Goal: Information Seeking & Learning: Learn about a topic

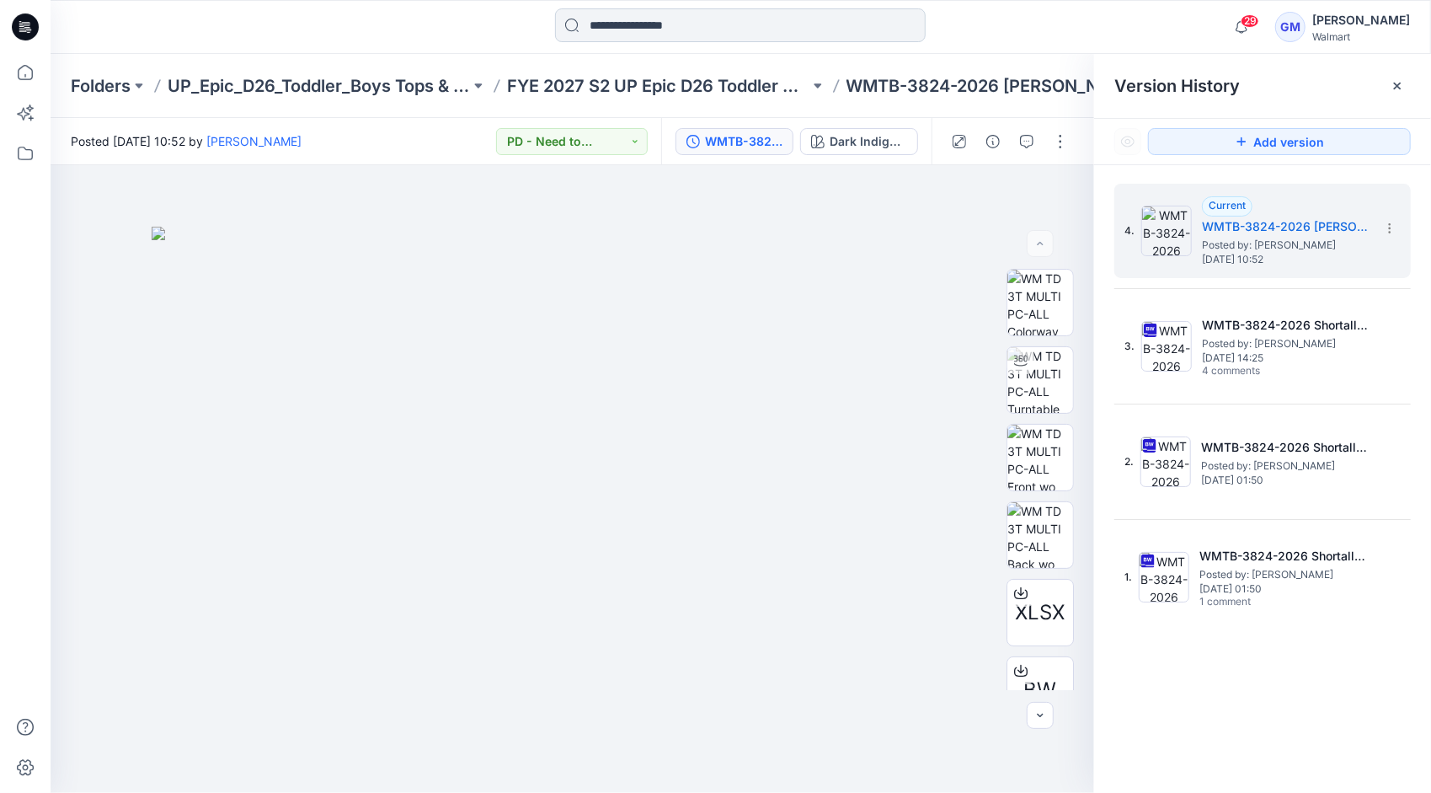
click at [680, 22] on input at bounding box center [740, 25] width 371 height 34
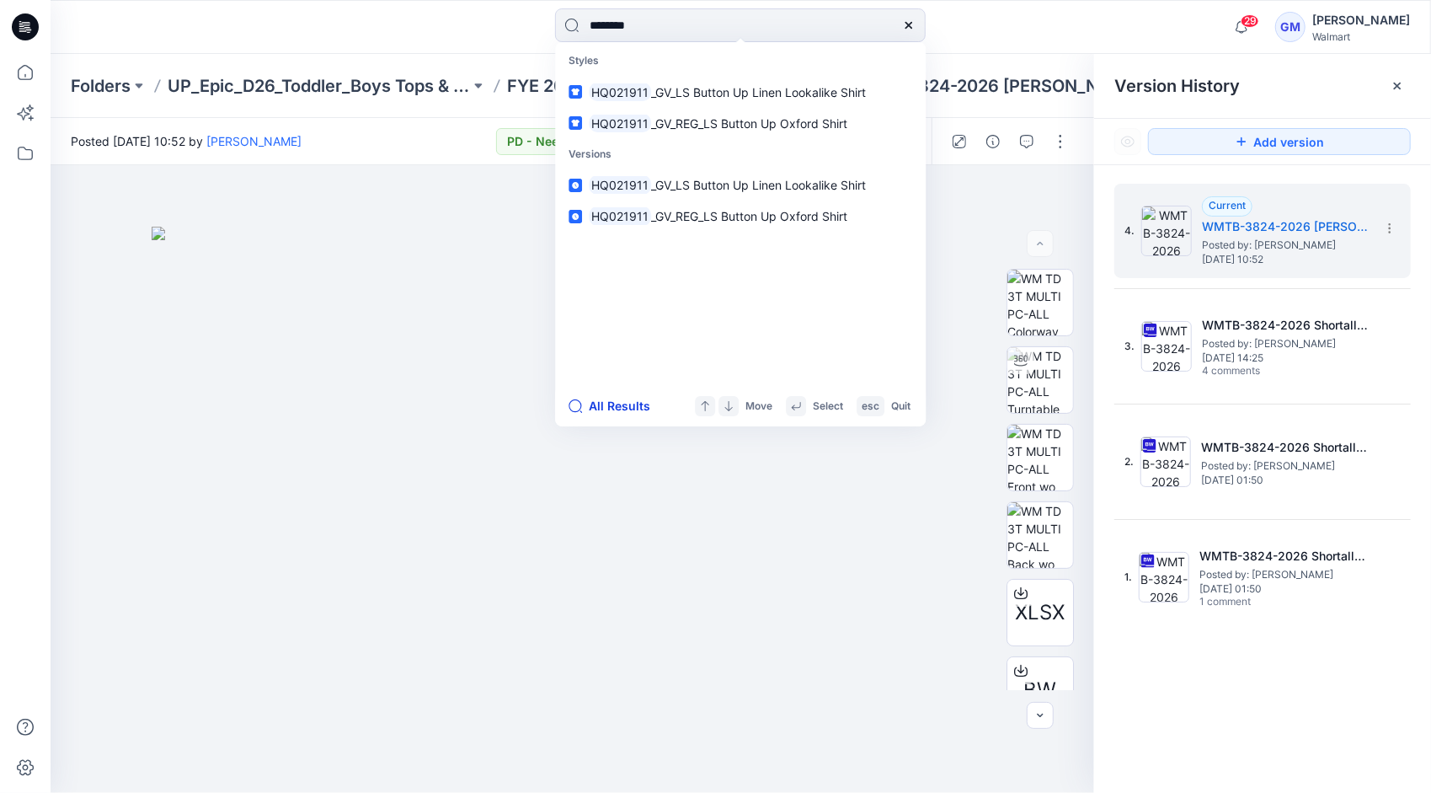
type input "********"
click at [623, 399] on button "All Results" at bounding box center [615, 406] width 93 height 20
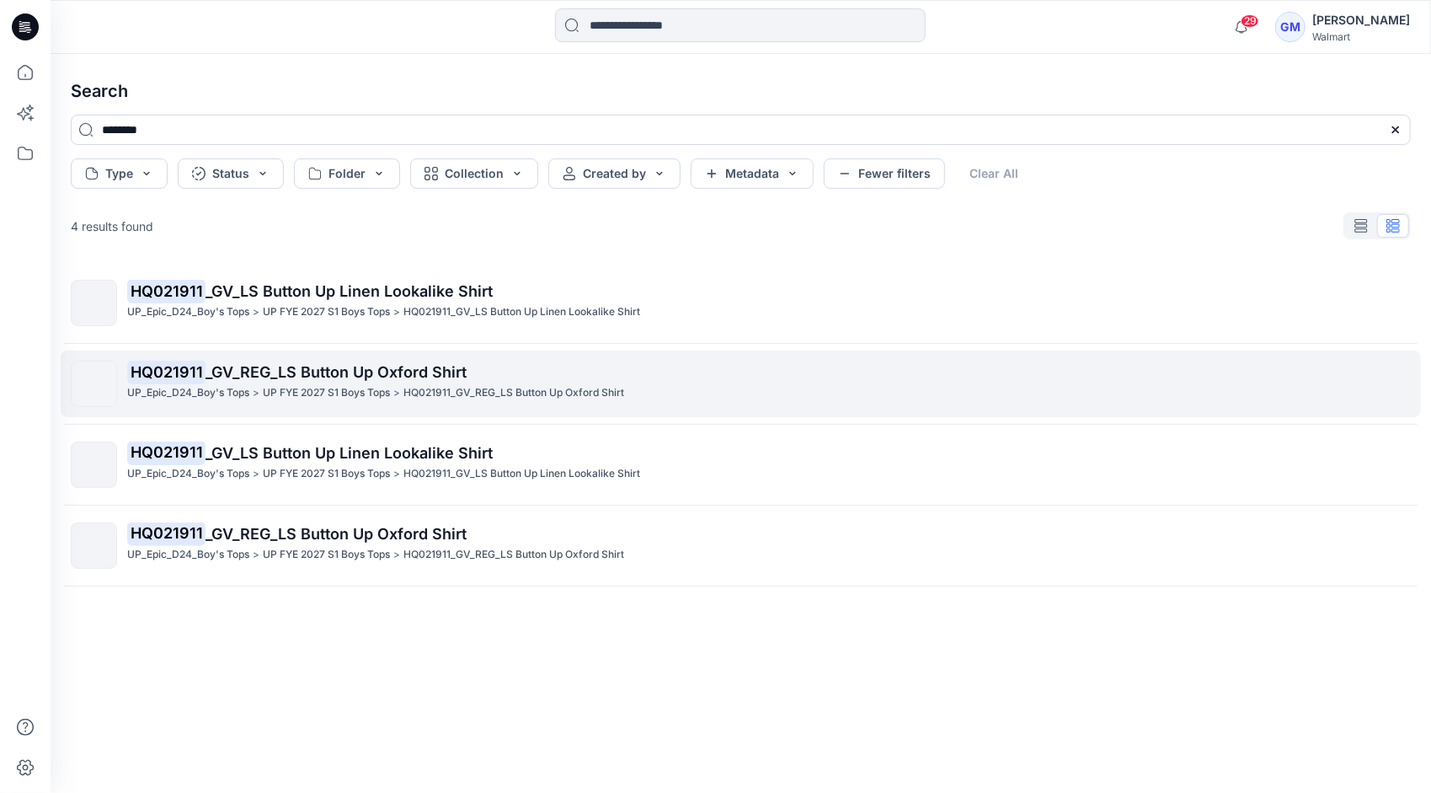
click at [421, 384] on p "HQ021911_GV_REG_LS Button Up Oxford Shirt" at bounding box center [514, 393] width 221 height 18
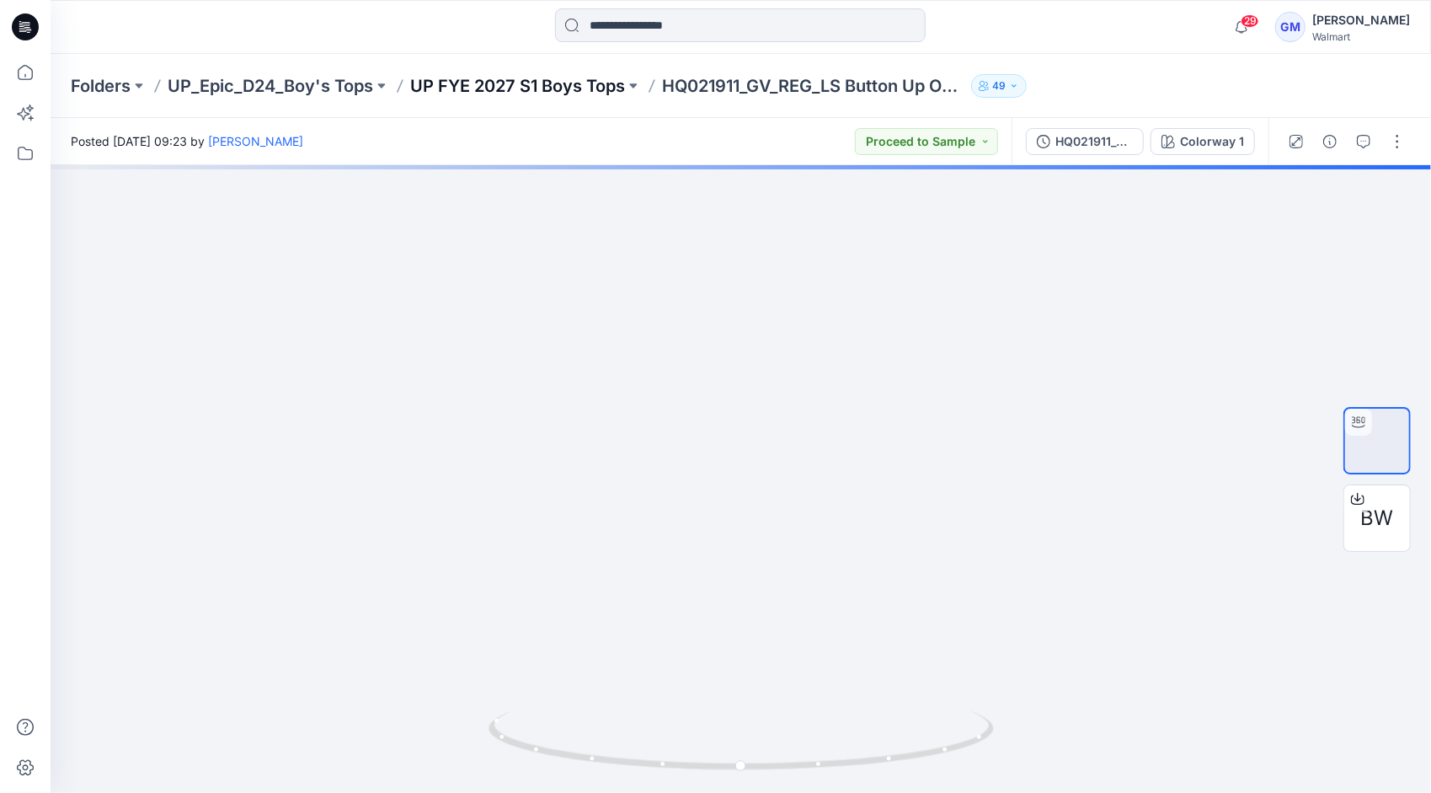
click at [597, 86] on p "UP FYE 2027 S1 Boys Tops" at bounding box center [517, 86] width 215 height 24
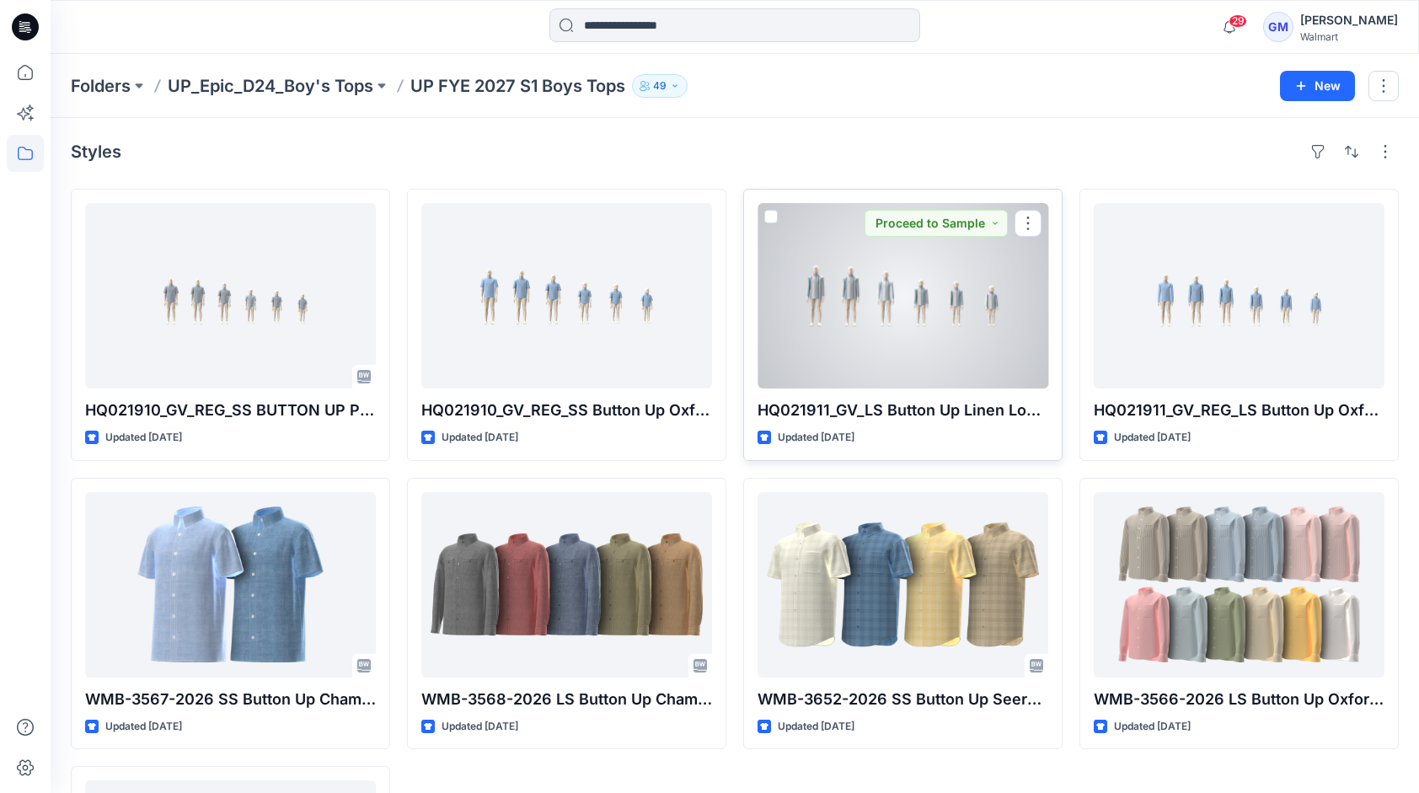
click at [881, 366] on div at bounding box center [902, 295] width 291 height 185
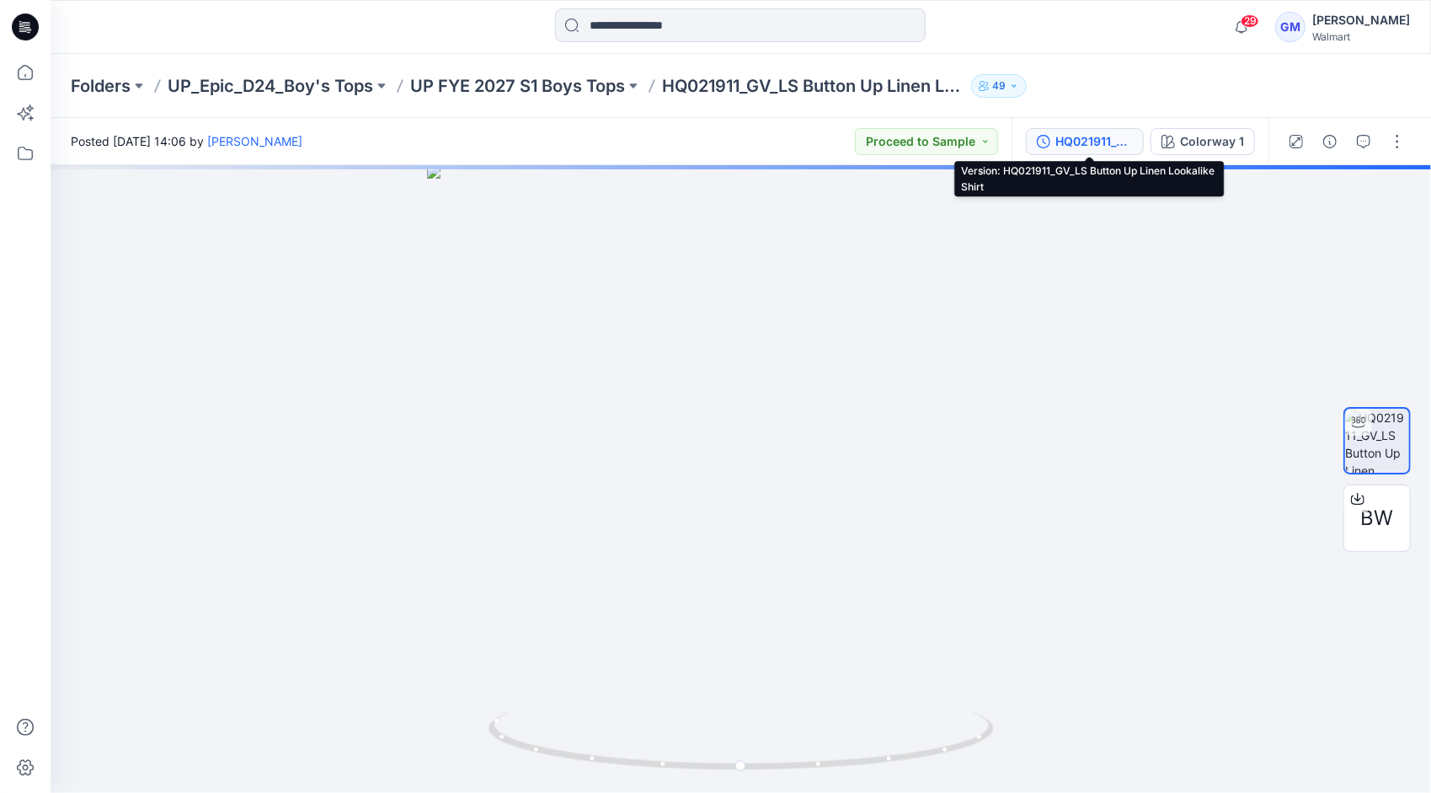
click at [1088, 136] on div "HQ021911_GV_LS Button Up Linen Lookalike Shirt" at bounding box center [1095, 141] width 78 height 19
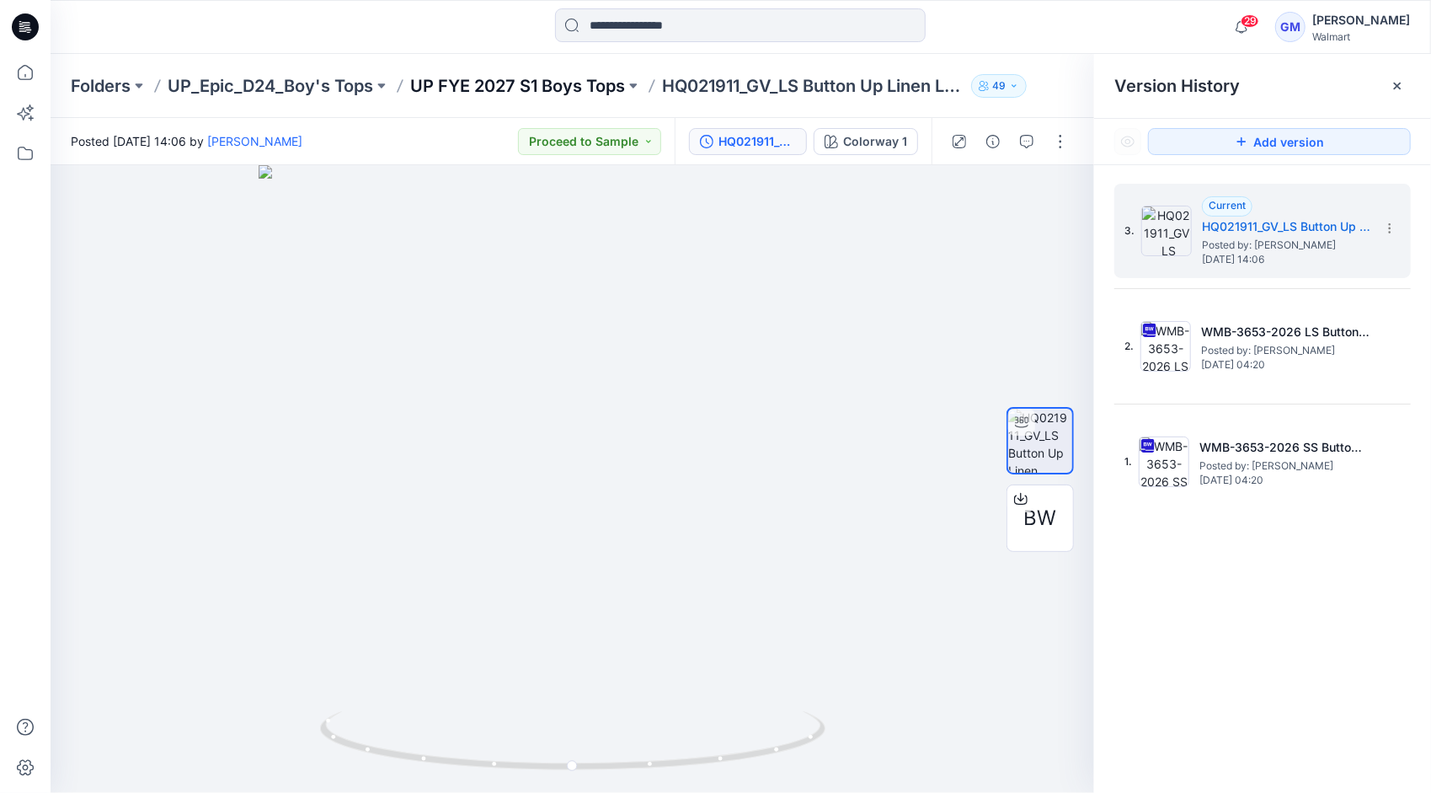
click at [508, 80] on p "UP FYE 2027 S1 Boys Tops" at bounding box center [517, 86] width 215 height 24
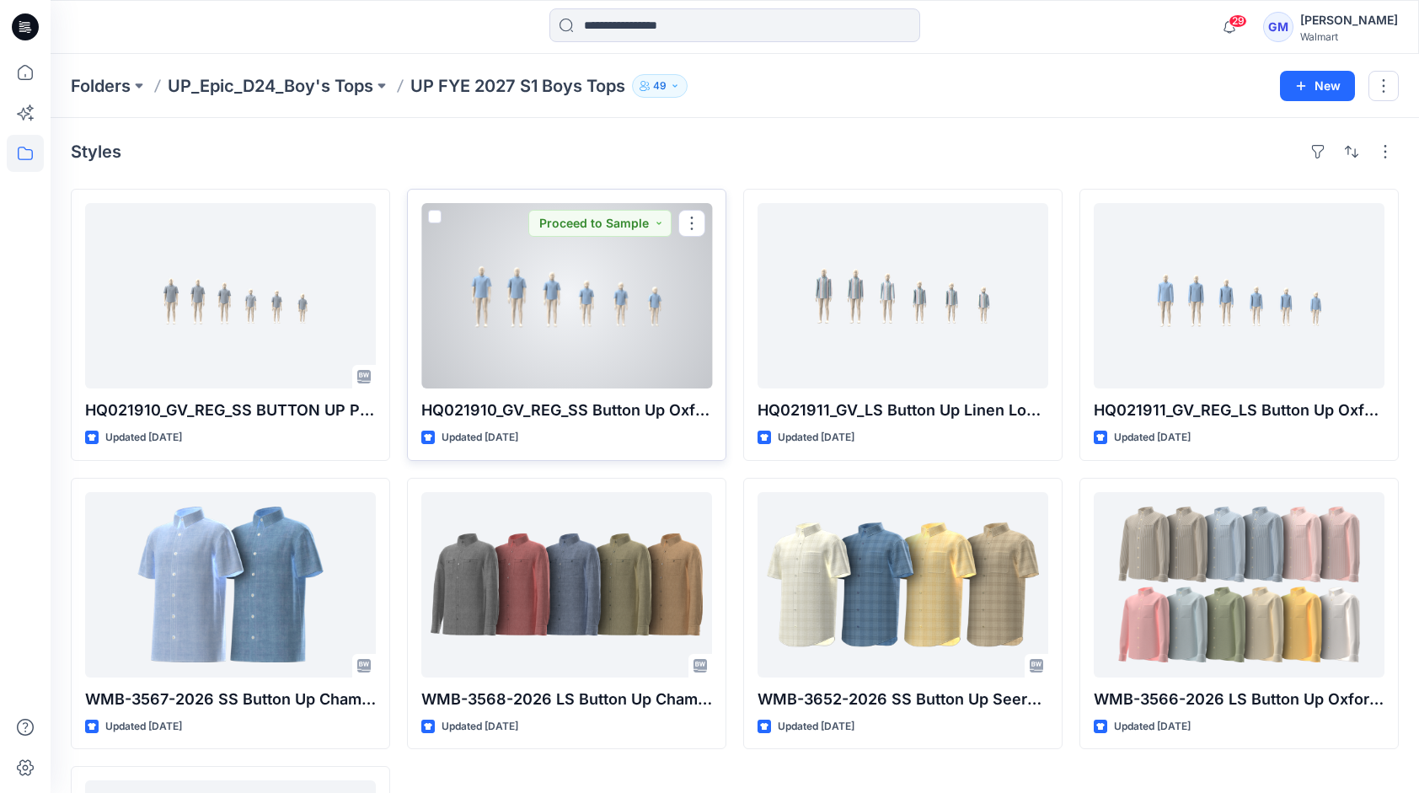
click at [613, 361] on div at bounding box center [566, 295] width 291 height 185
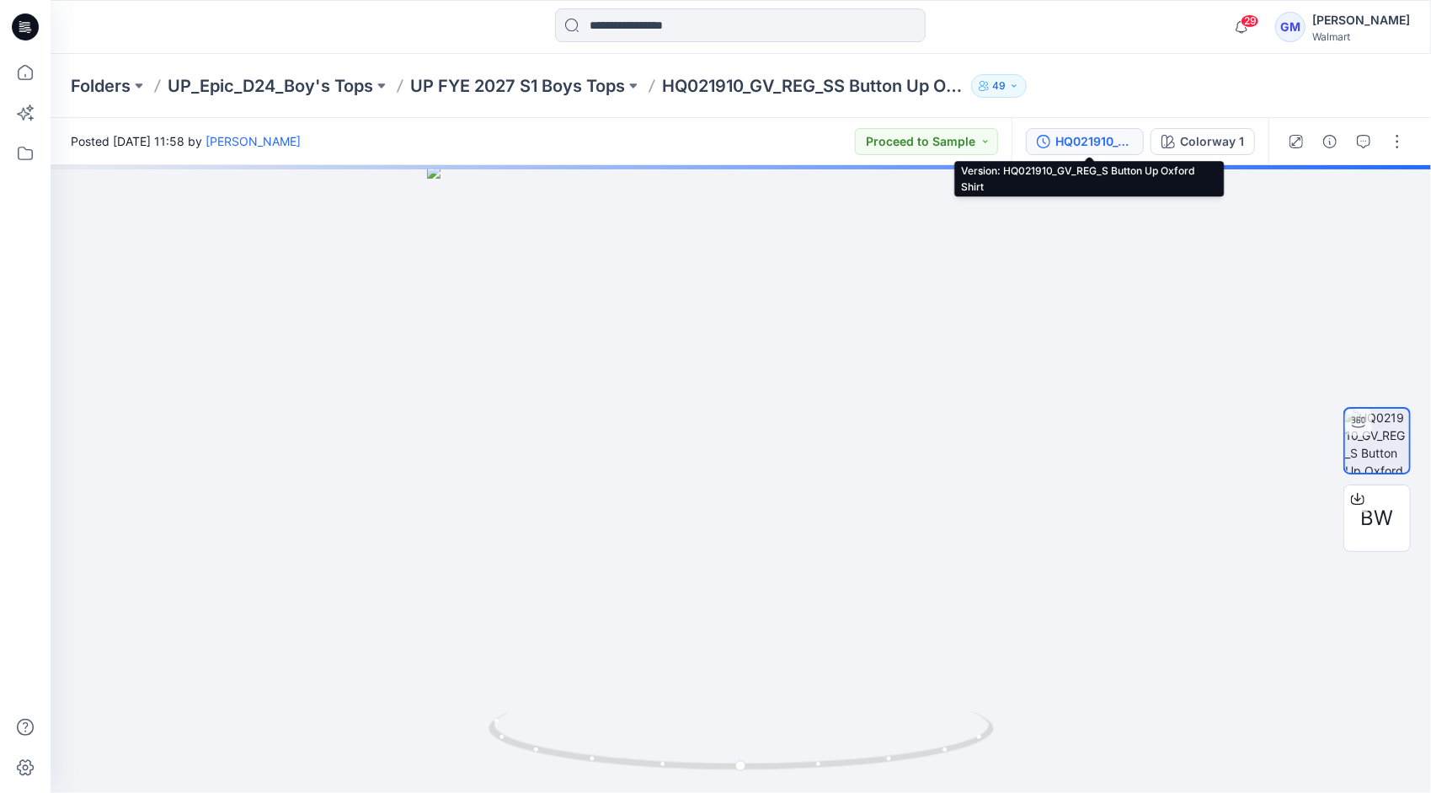
click at [1071, 136] on div "HQ021910_GV_REG_S Button Up Oxford Shirt" at bounding box center [1095, 141] width 78 height 19
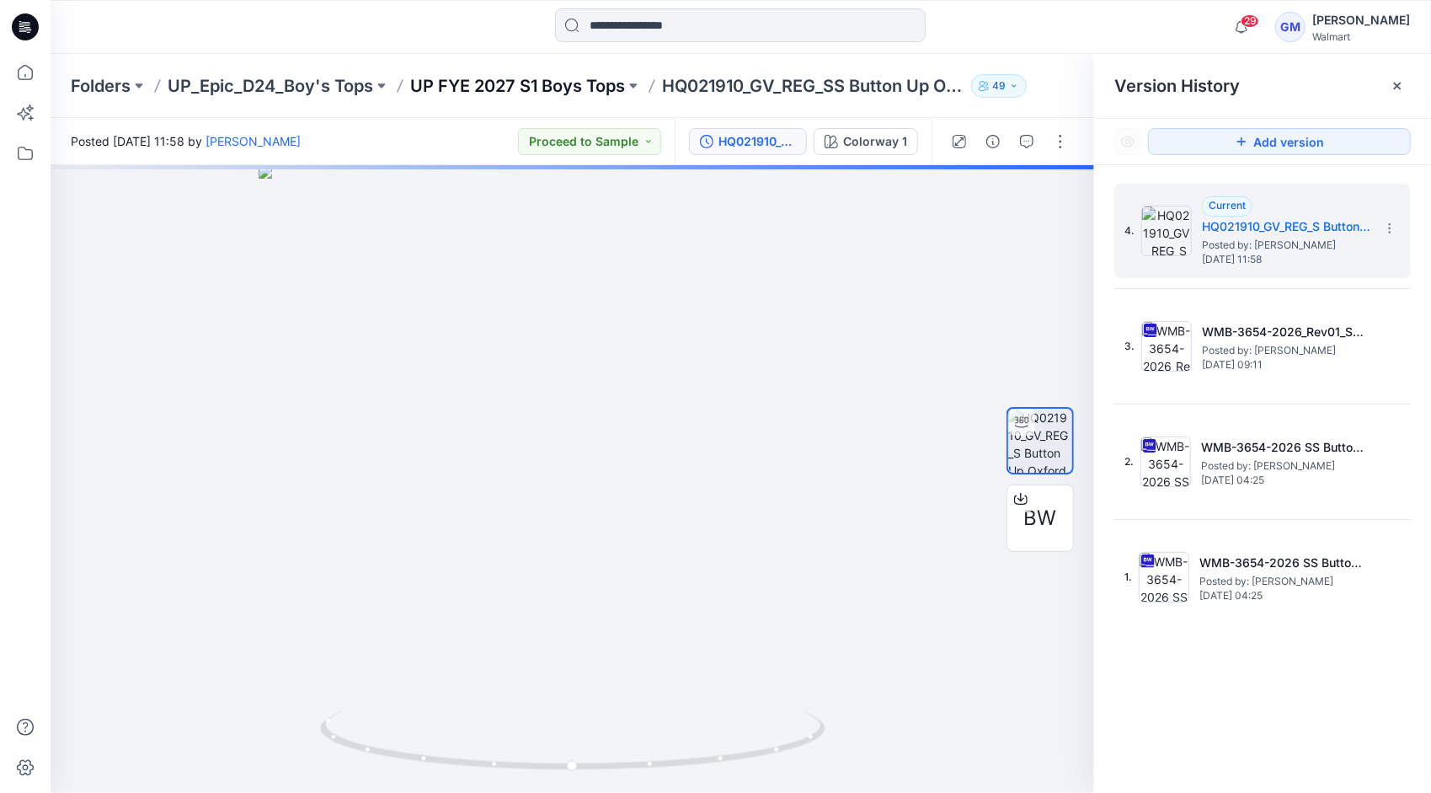
click at [579, 82] on p "UP FYE 2027 S1 Boys Tops" at bounding box center [517, 86] width 215 height 24
